Goal: Check status: Check status

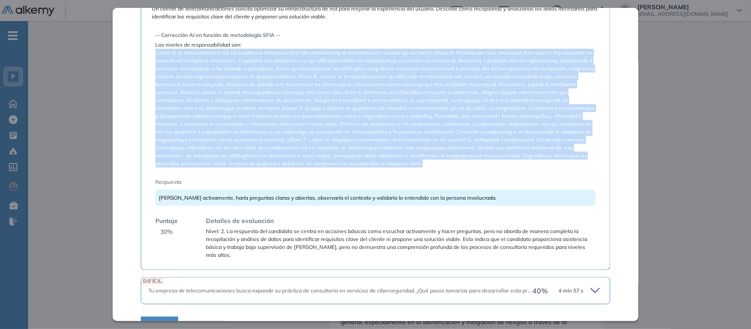
scroll to position [286, 0]
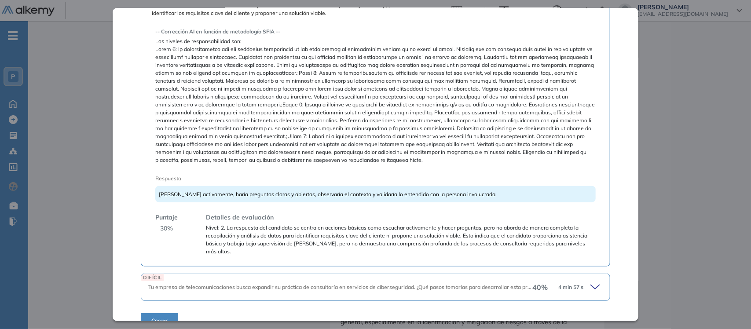
click at [590, 281] on icon at bounding box center [596, 287] width 12 height 12
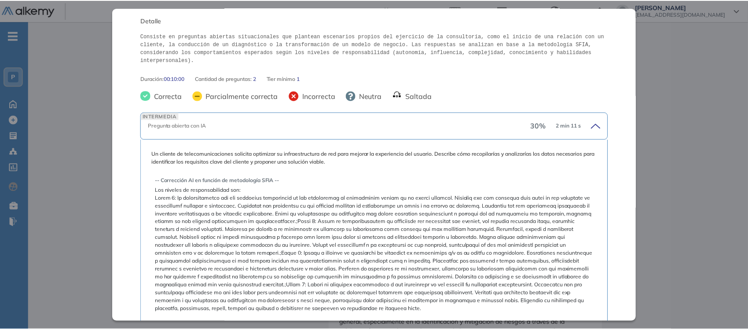
scroll to position [126, 0]
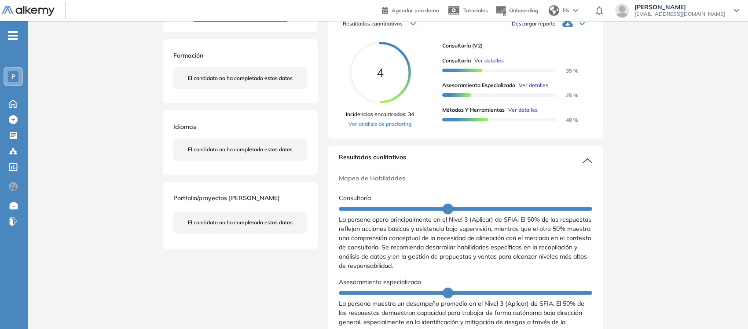
click at [713, 128] on div "Inicio Alkymetrics Evaluaciones Dashboard Candidato Consultoría Específicas par…" at bounding box center [388, 279] width 720 height 826
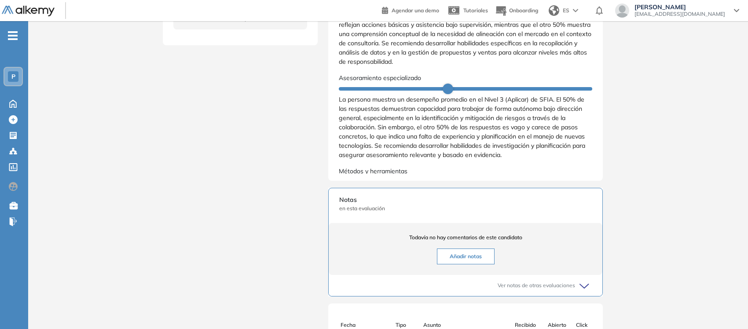
scroll to position [391, 0]
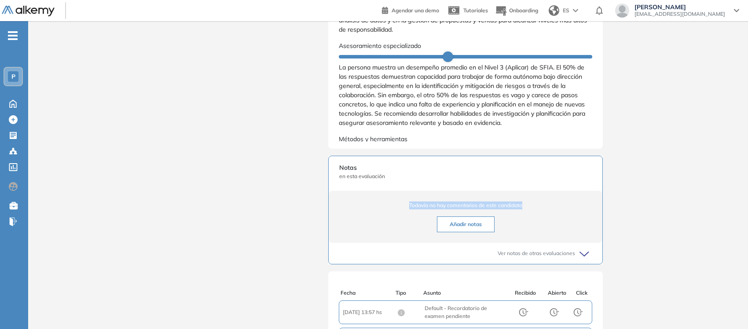
drag, startPoint x: 745, startPoint y: 183, endPoint x: 745, endPoint y: 214, distance: 30.4
click at [745, 214] on div "Inicio Alkymetrics Evaluaciones Dashboard Candidato Duración : 00:00:00 Cantida…" at bounding box center [388, 43] width 720 height 826
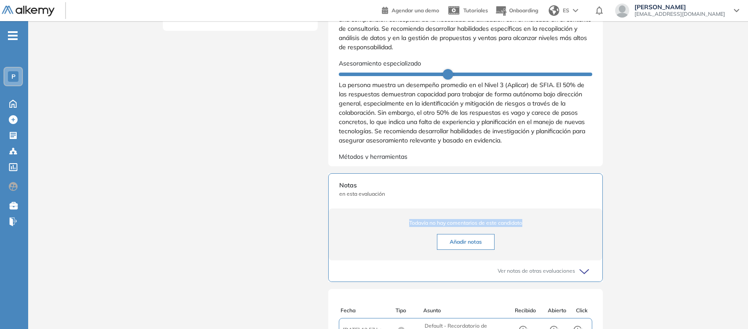
scroll to position [383, 0]
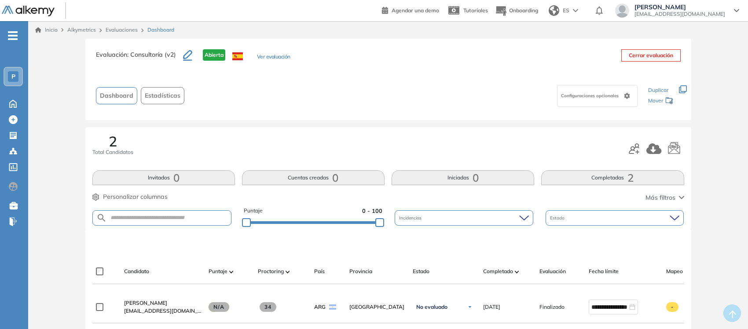
click at [117, 30] on link "Evaluaciones" at bounding box center [122, 29] width 32 height 7
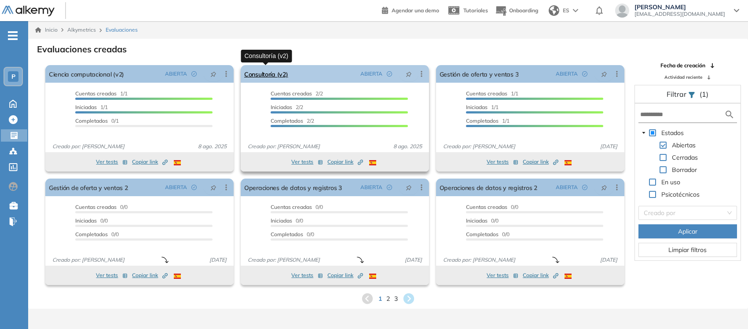
click at [260, 71] on link "Consultoría (v2)" at bounding box center [266, 74] width 44 height 18
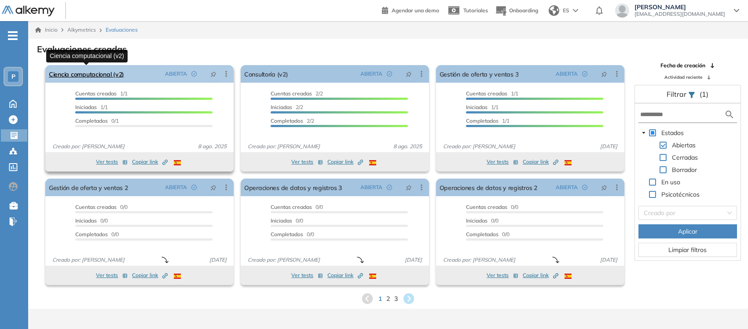
click at [88, 73] on link "Ciencia computacional (v2)" at bounding box center [86, 74] width 75 height 18
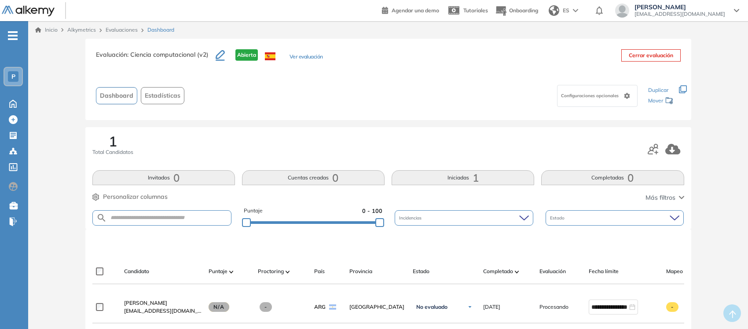
click at [115, 31] on link "Evaluaciones" at bounding box center [122, 29] width 32 height 7
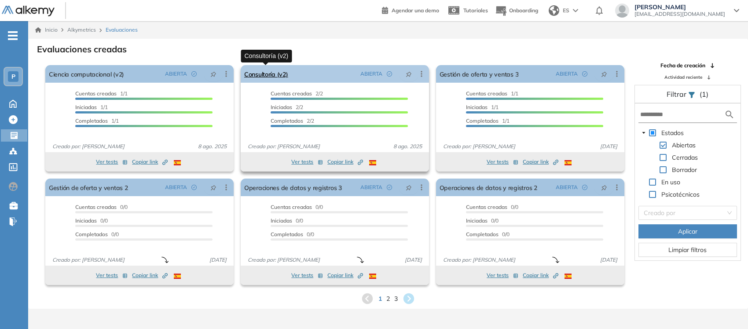
click at [260, 70] on link "Consultoría (v2)" at bounding box center [266, 74] width 44 height 18
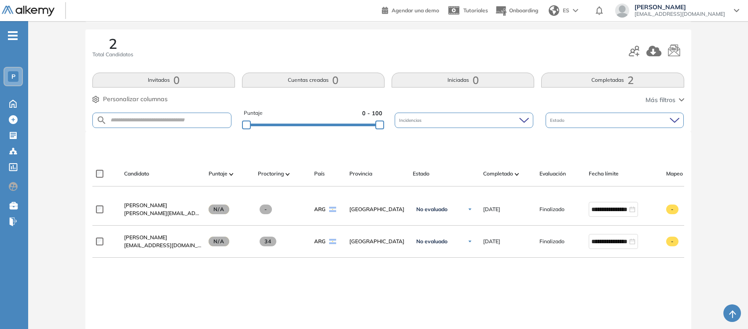
scroll to position [128, 0]
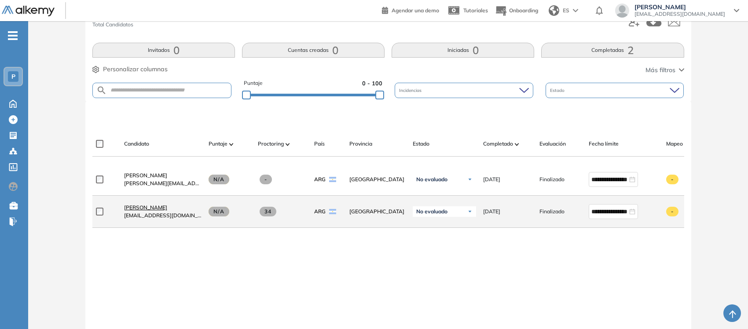
click at [139, 211] on span "[PERSON_NAME]" at bounding box center [145, 207] width 43 height 7
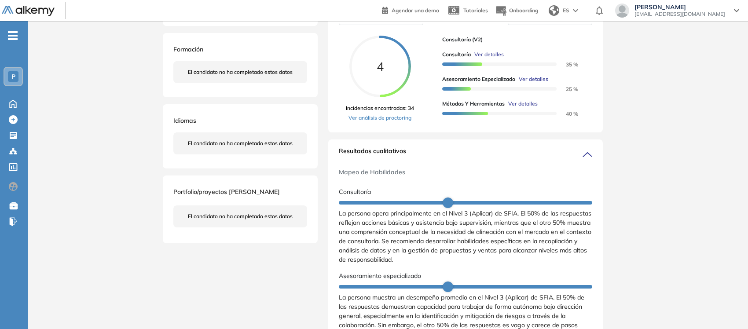
scroll to position [159, 0]
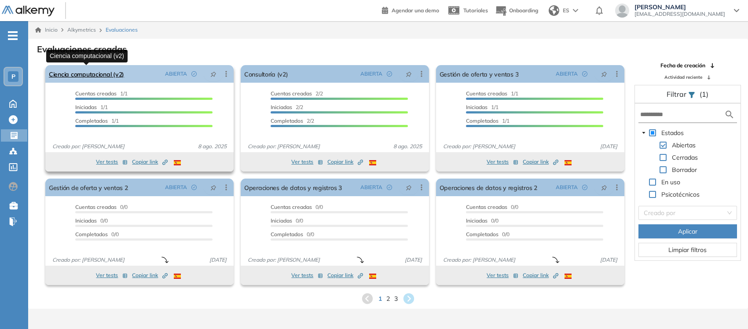
click at [83, 70] on link "Ciencia computacional (v2)" at bounding box center [86, 74] width 75 height 18
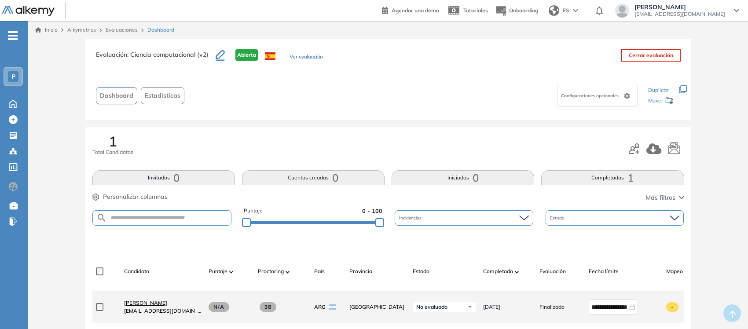
click at [139, 306] on span "[PERSON_NAME]" at bounding box center [145, 303] width 43 height 7
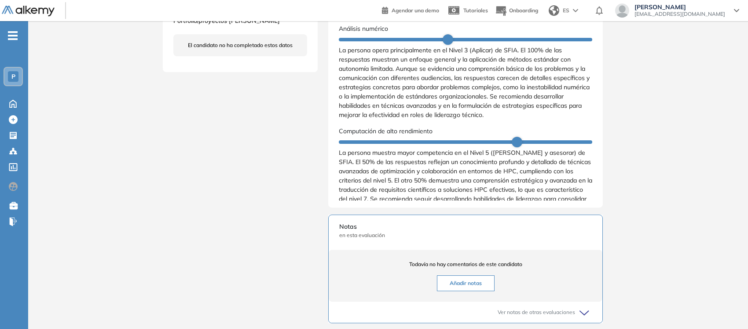
scroll to position [331, 0]
